Goal: Obtain resource: Download file/media

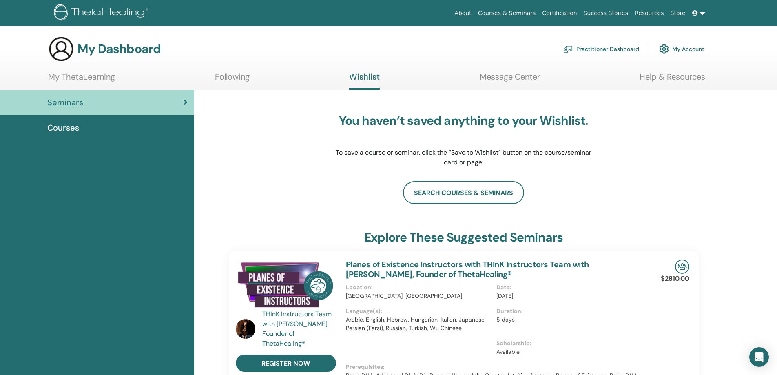
click at [683, 48] on link "My Account" at bounding box center [681, 49] width 45 height 18
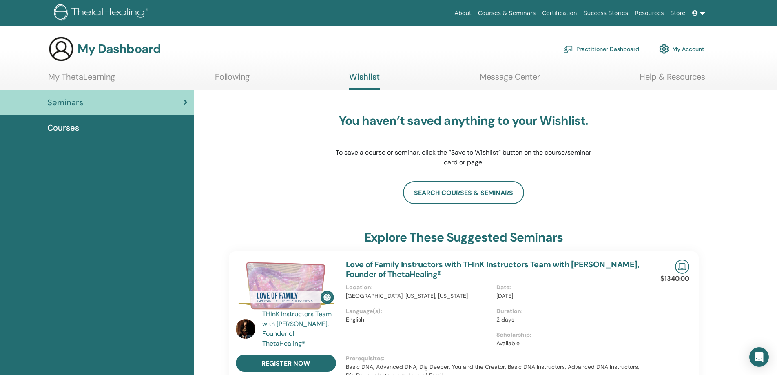
click at [85, 78] on link "My ThetaLearning" at bounding box center [81, 80] width 67 height 16
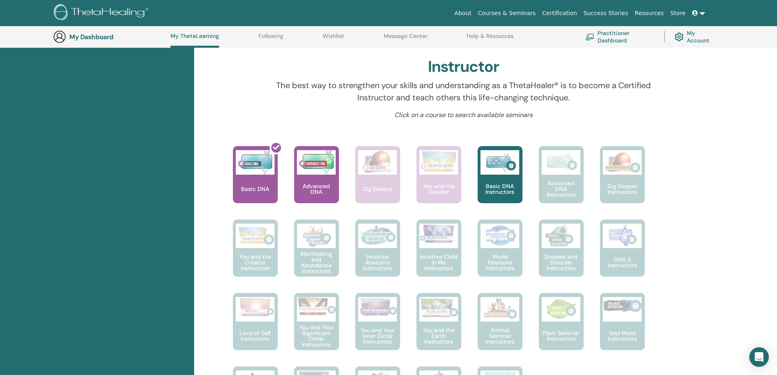
scroll to position [226, 0]
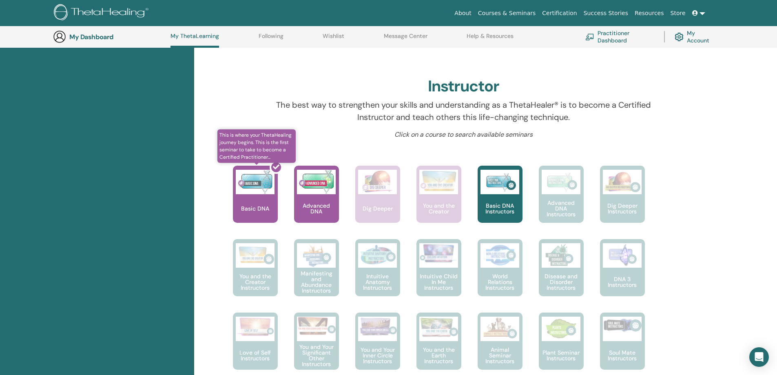
click at [253, 190] on div at bounding box center [260, 197] width 45 height 73
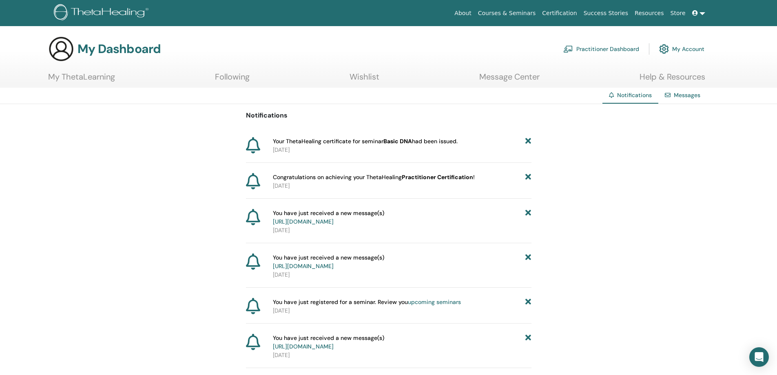
click at [334, 222] on link "[URL][DOMAIN_NAME]" at bounding box center [303, 221] width 61 height 7
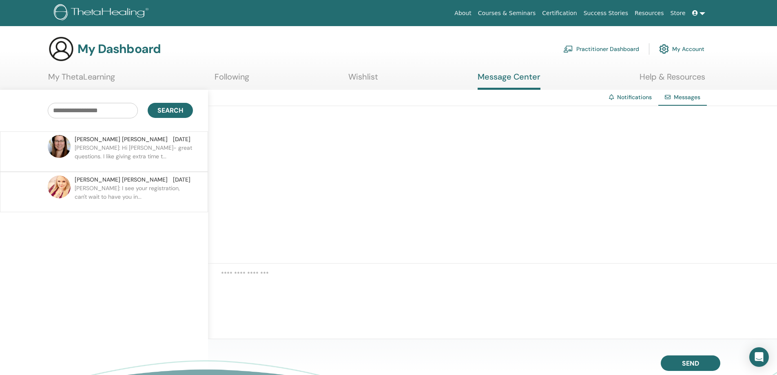
click at [628, 98] on link "Notifications" at bounding box center [634, 96] width 35 height 7
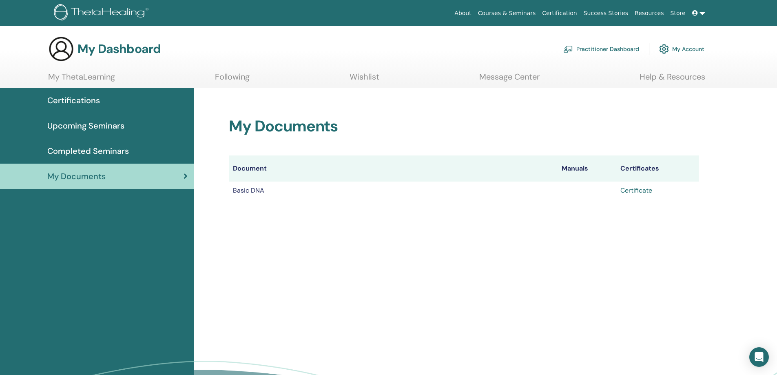
click at [634, 191] on link "Certificate" at bounding box center [637, 190] width 32 height 9
